Goal: Task Accomplishment & Management: Use online tool/utility

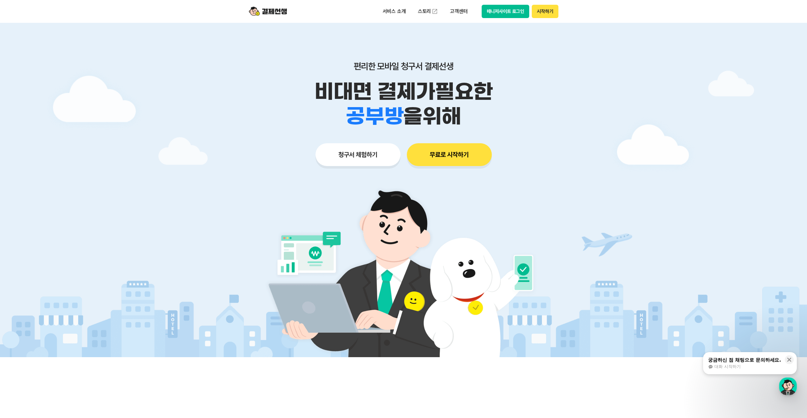
click at [502, 9] on button "매니저사이트 로그인" at bounding box center [505, 11] width 48 height 13
click at [548, 10] on button "시작하기" at bounding box center [545, 11] width 26 height 13
click at [498, 10] on button "매니저사이트 로그인" at bounding box center [505, 11] width 48 height 13
click at [501, 18] on button "매니저사이트 로그인" at bounding box center [505, 11] width 48 height 13
click at [442, 152] on button "무료로 시작하기" at bounding box center [449, 154] width 85 height 23
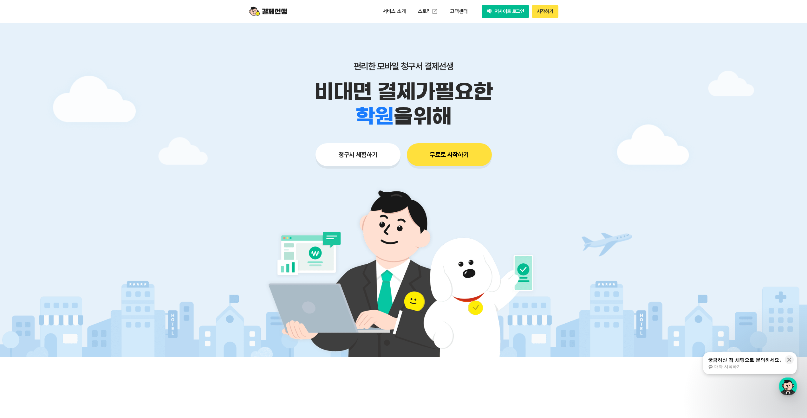
click at [546, 15] on button "시작하기" at bounding box center [545, 11] width 26 height 13
click at [509, 13] on button "매니저사이트 로그인" at bounding box center [505, 11] width 48 height 13
click at [545, 7] on button "시작하기" at bounding box center [545, 11] width 26 height 13
click at [419, 150] on button "무료로 시작하기" at bounding box center [449, 154] width 85 height 23
click at [507, 5] on button "매니저사이트 로그인" at bounding box center [505, 11] width 48 height 13
